Goal: Task Accomplishment & Management: Use online tool/utility

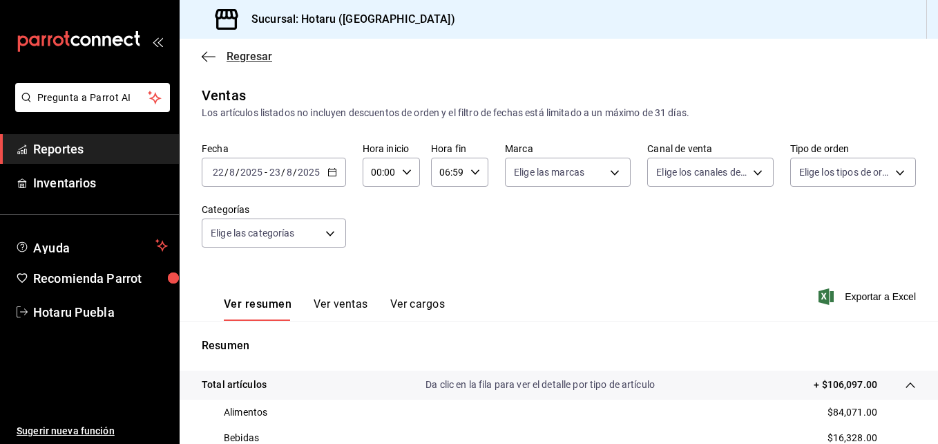
scroll to position [218, 0]
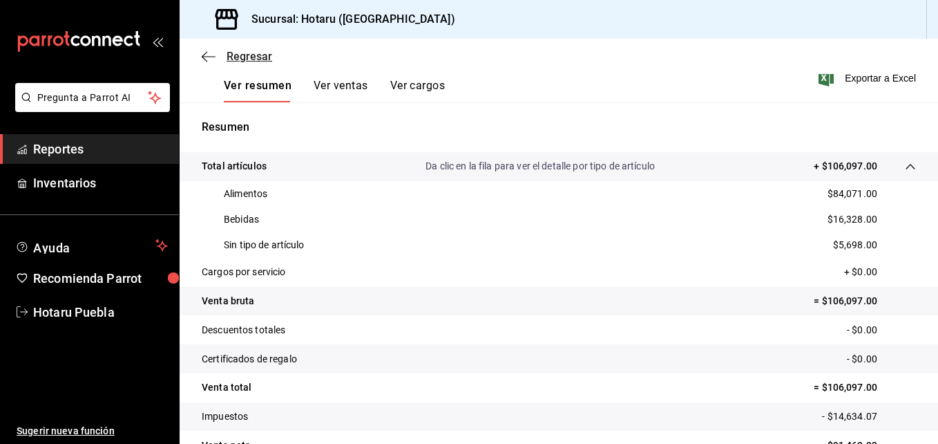
click at [204, 54] on icon "button" at bounding box center [209, 56] width 14 height 12
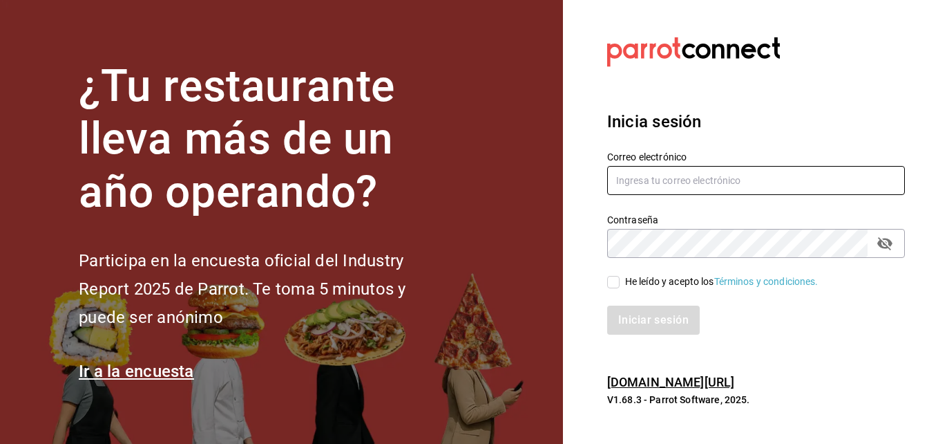
type input "hotaru.puebla@grupocosteno.com"
click at [609, 272] on div "He leído y acepto los Términos y condiciones." at bounding box center [748, 274] width 314 height 32
click at [614, 281] on input "He leído y acepto los Términos y condiciones." at bounding box center [613, 282] width 12 height 12
checkbox input "true"
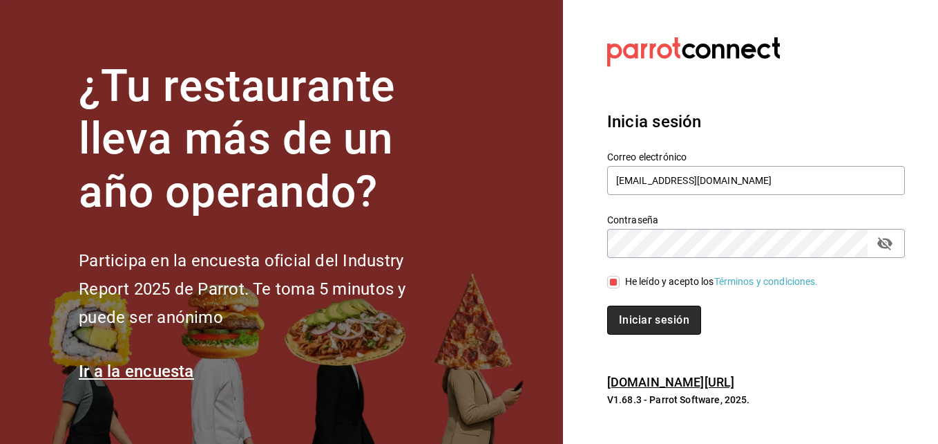
click at [625, 312] on button "Iniciar sesión" at bounding box center [654, 319] width 94 height 29
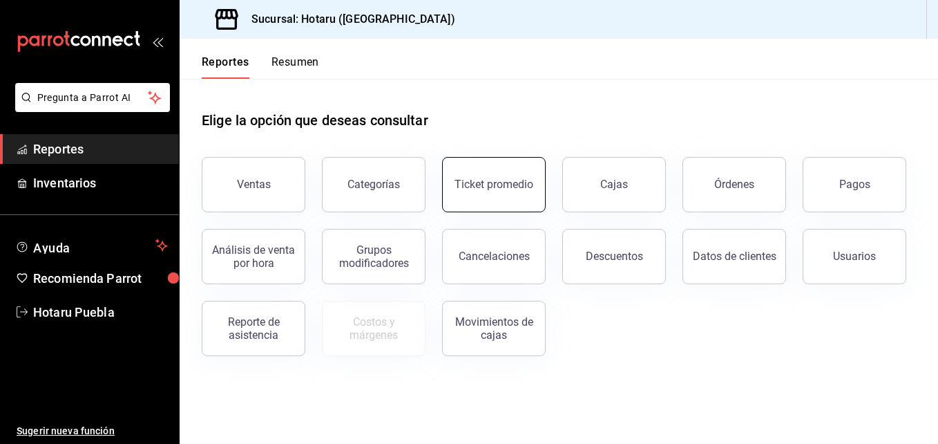
click at [459, 173] on button "Ticket promedio" at bounding box center [494, 184] width 104 height 55
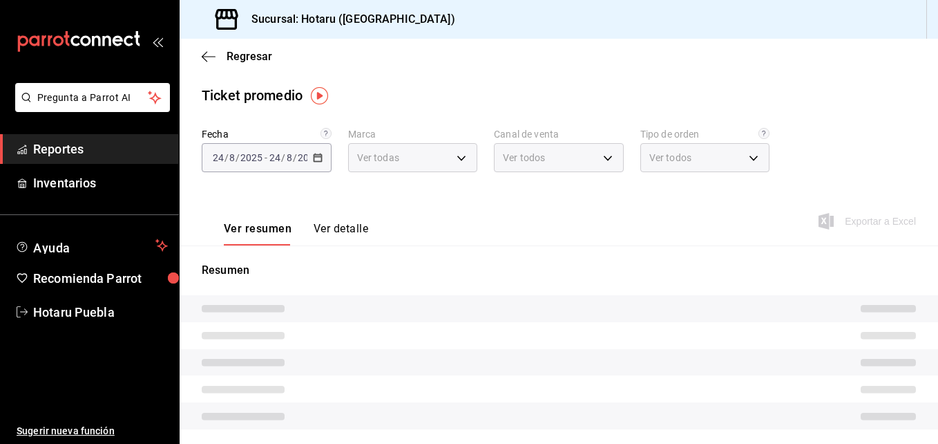
type input "28f2b94b-43d9-4456-ab58-be91b69769b2,f751b40b-1592-4fe9-b0c9-b3cde2f2f566"
type input "PARROT,UBER_EATS,RAPPI,DIDI_FOOD,ONLINE"
type input "fab97e86-f173-400a-9fb3-ec3d756d97d2,cce75506-828c-4b0a-8d3b-bb17af45970c,EXTER…"
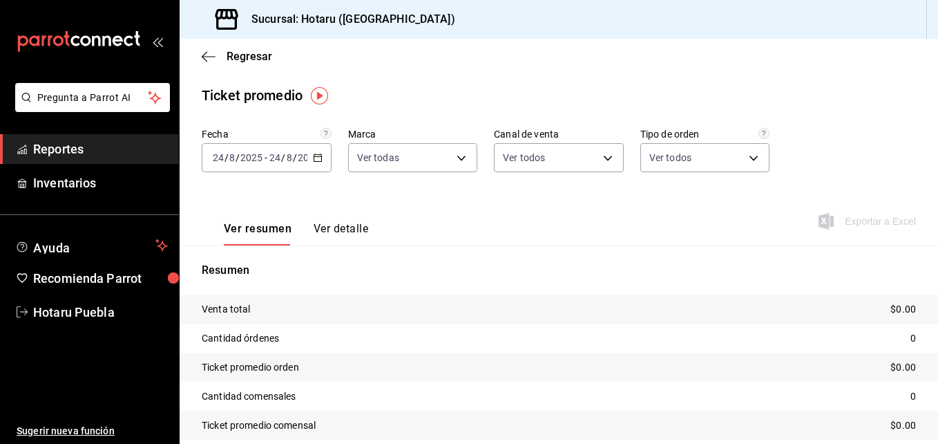
click at [289, 157] on input "8" at bounding box center [289, 157] width 7 height 11
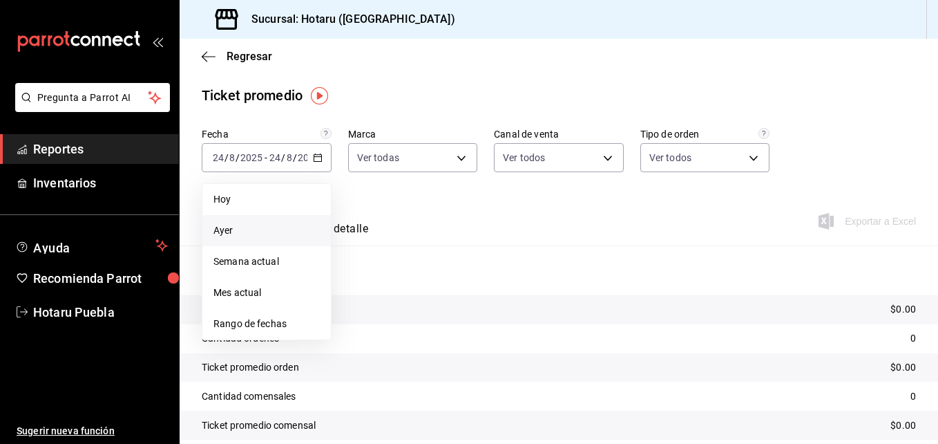
click at [293, 223] on li "Ayer" at bounding box center [266, 230] width 129 height 31
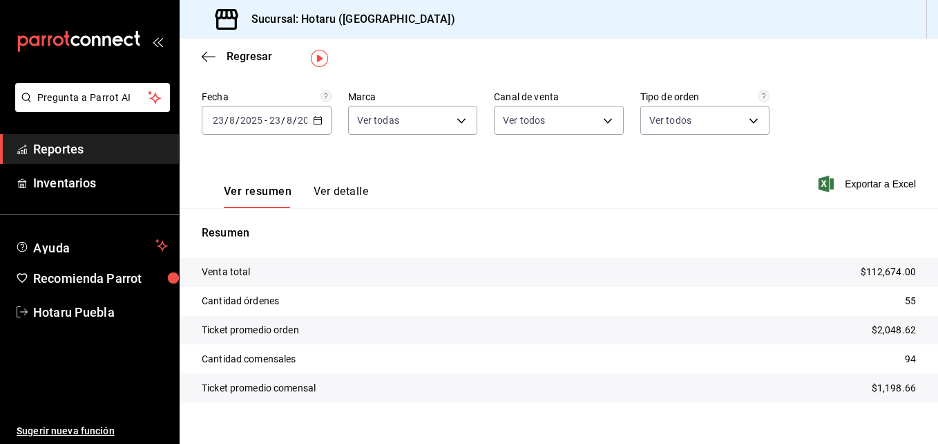
scroll to position [57, 0]
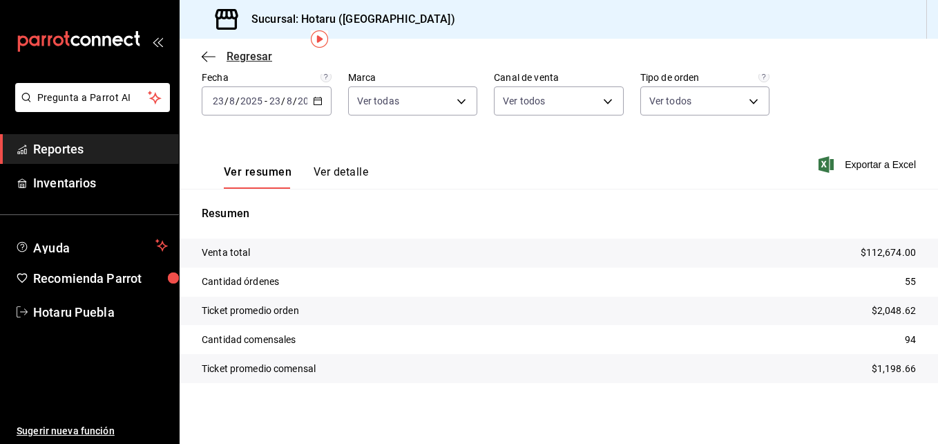
click at [208, 50] on icon "button" at bounding box center [209, 56] width 14 height 12
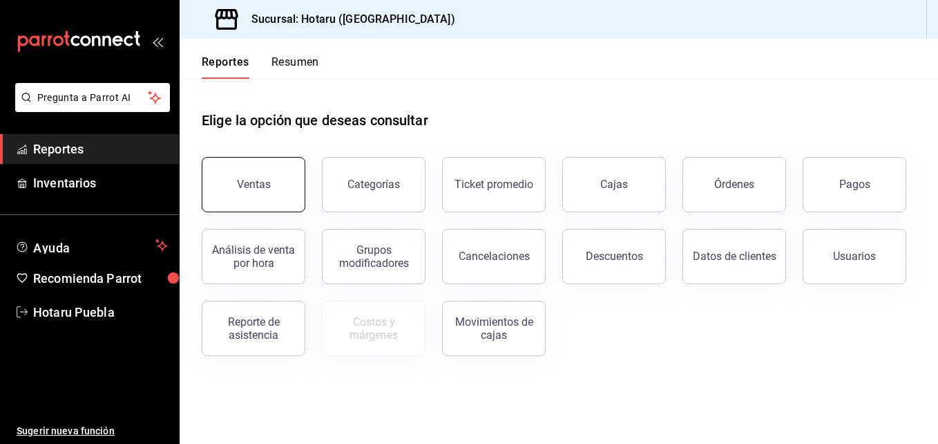
click at [288, 194] on button "Ventas" at bounding box center [254, 184] width 104 height 55
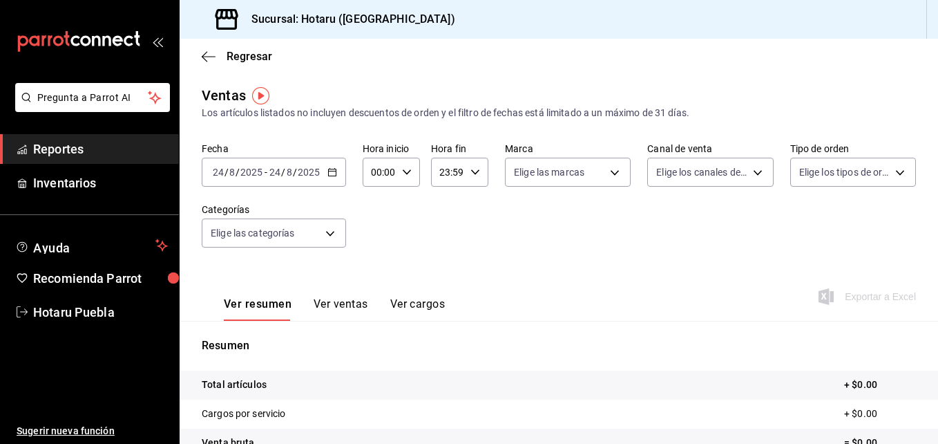
click at [305, 167] on input "2025" at bounding box center [308, 172] width 23 height 11
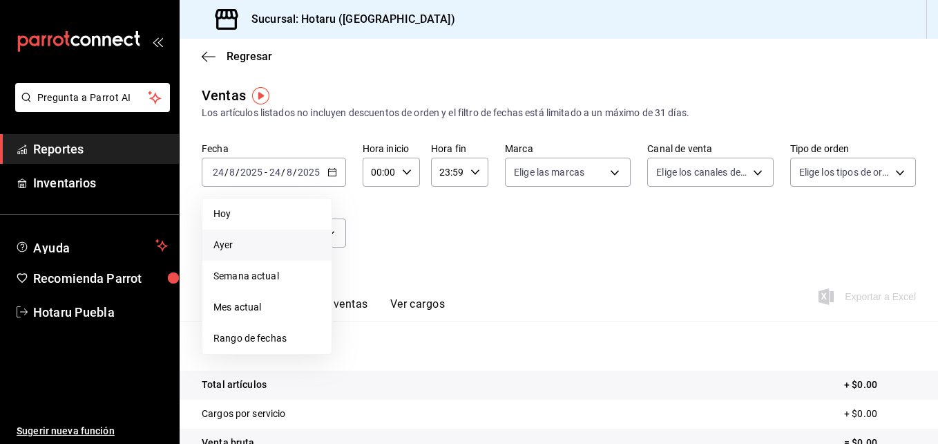
click at [290, 245] on span "Ayer" at bounding box center [267, 245] width 107 height 15
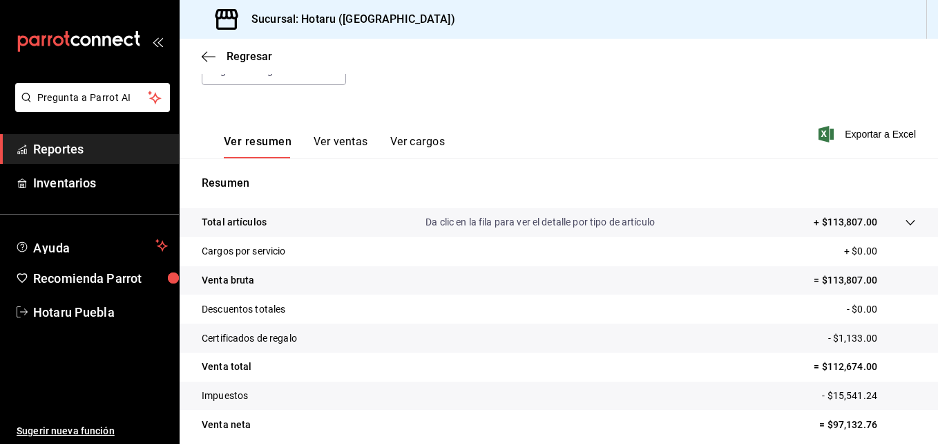
scroll to position [207, 0]
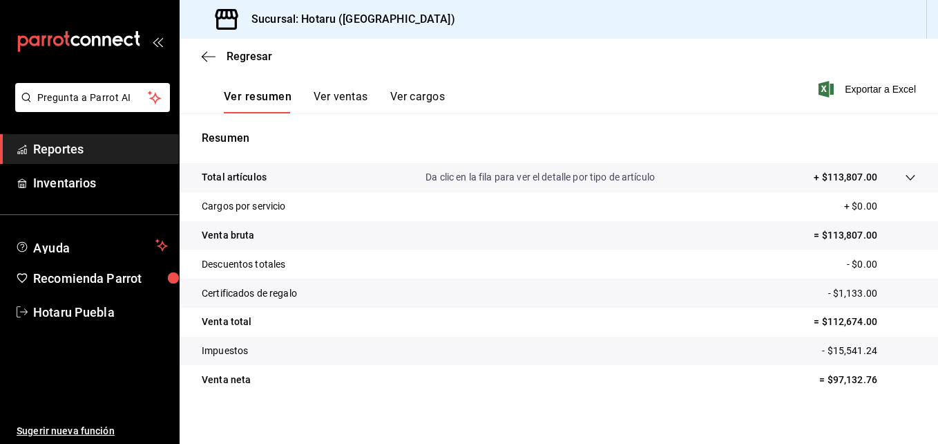
click at [905, 179] on icon at bounding box center [910, 177] width 11 height 11
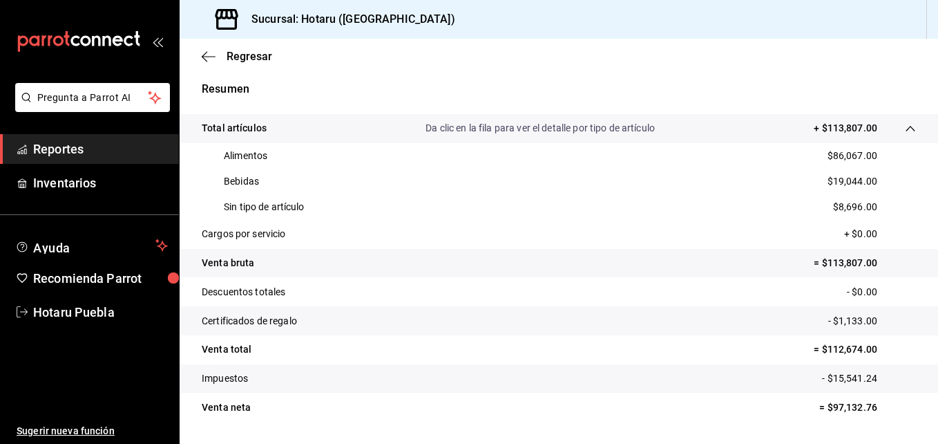
scroll to position [276, 0]
